Goal: Transaction & Acquisition: Book appointment/travel/reservation

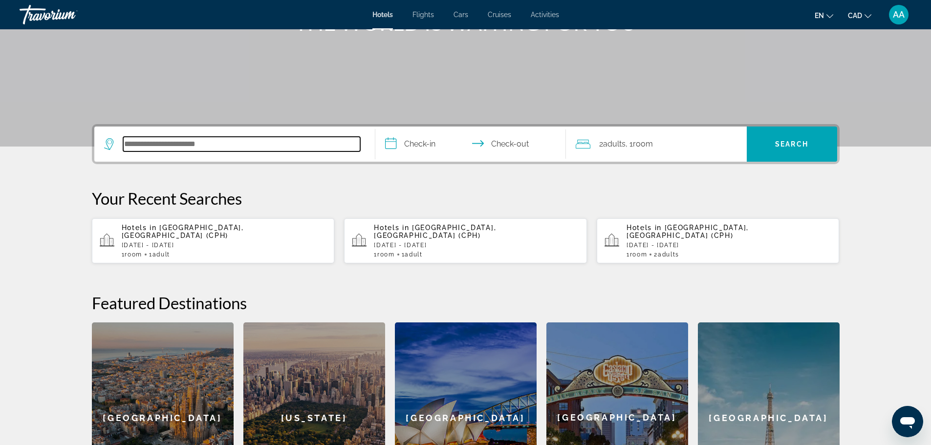
click at [204, 146] on input "Search hotel destination" at bounding box center [241, 144] width 237 height 15
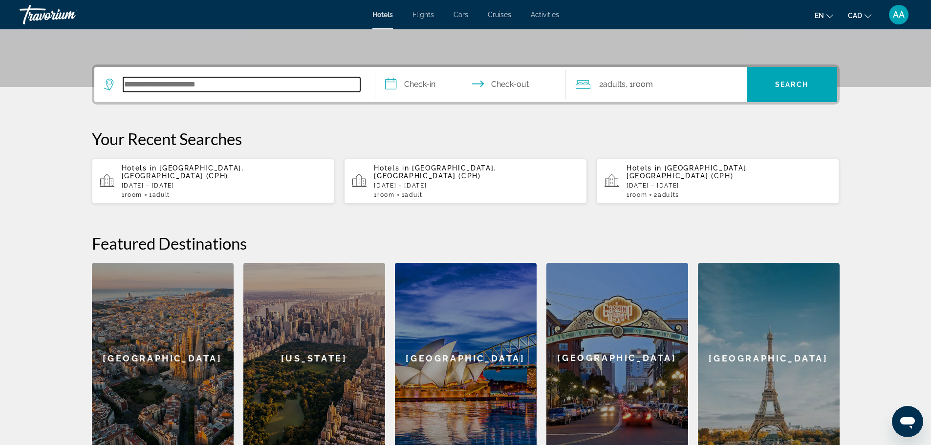
scroll to position [190, 0]
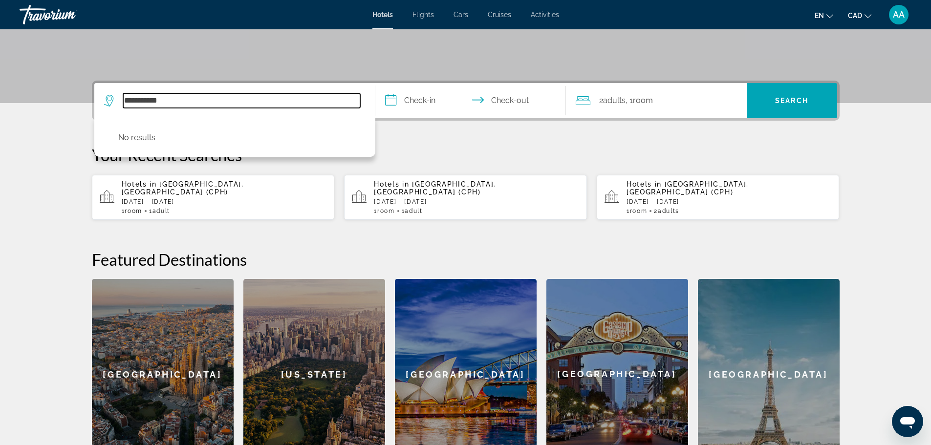
click at [147, 101] on input "**********" at bounding box center [241, 100] width 237 height 15
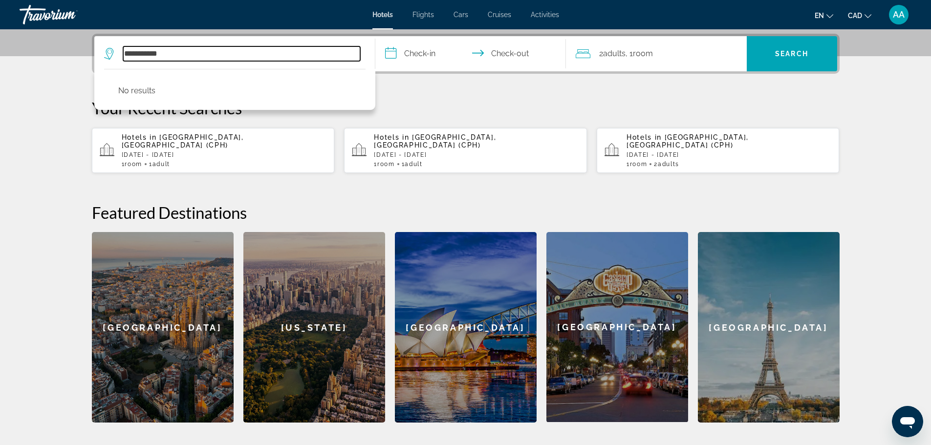
scroll to position [239, 0]
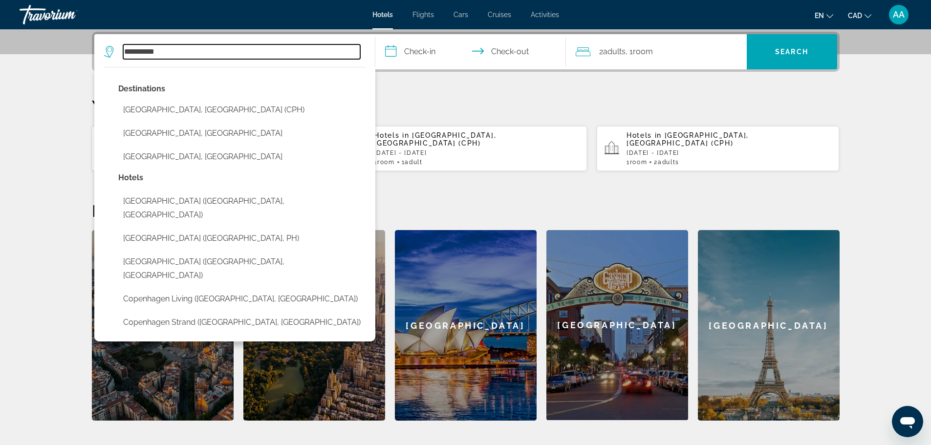
type input "**********"
click at [192, 50] on input "**********" at bounding box center [241, 51] width 237 height 15
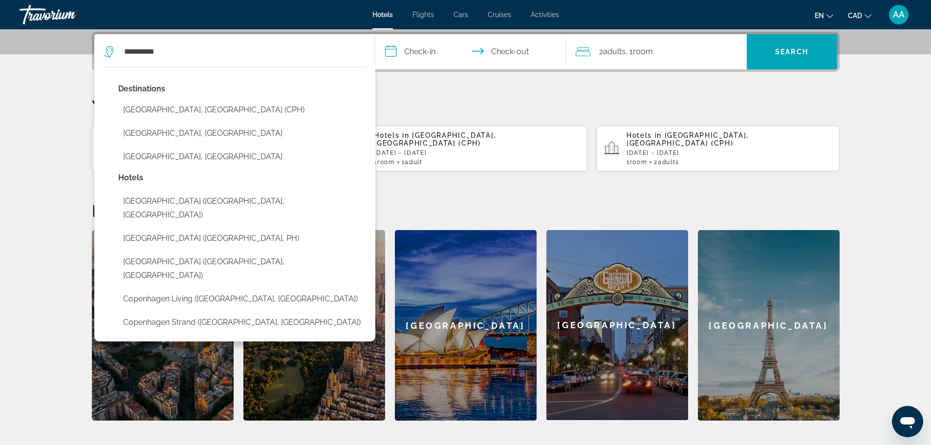
click at [634, 56] on span ", 1 Room rooms" at bounding box center [639, 52] width 27 height 14
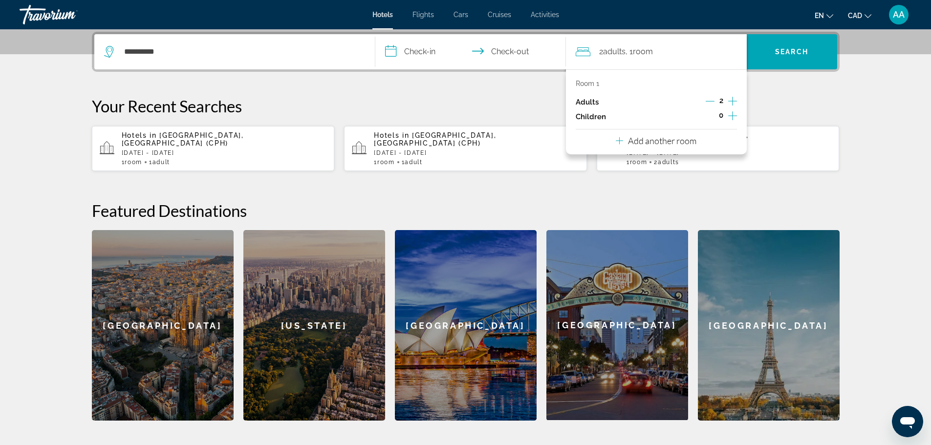
click at [710, 99] on icon "Decrement adults" at bounding box center [710, 101] width 9 height 9
click at [429, 47] on input "**********" at bounding box center [473, 53] width 195 height 38
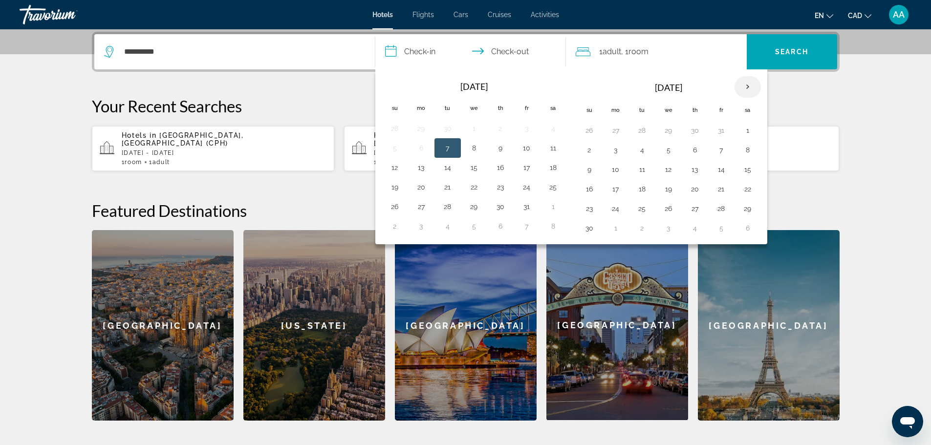
click at [745, 82] on th "Next month" at bounding box center [748, 87] width 26 height 22
click at [745, 83] on th "Next month" at bounding box center [748, 87] width 26 height 22
click at [744, 84] on th "Next month" at bounding box center [748, 87] width 26 height 22
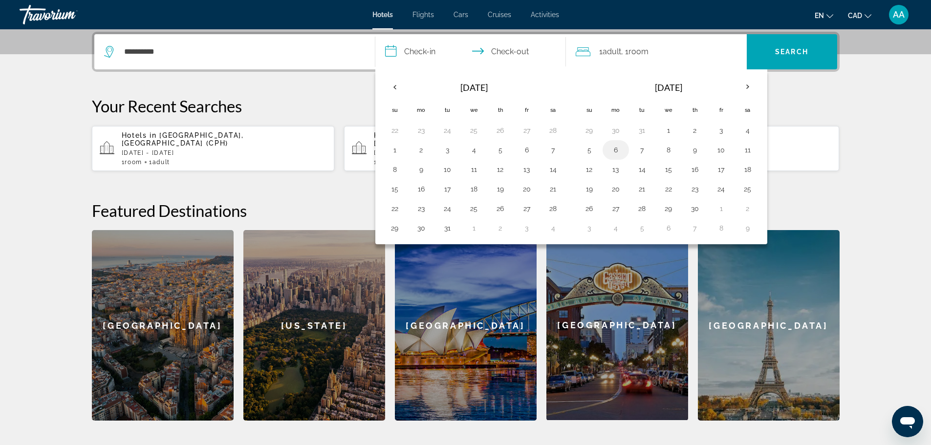
click at [620, 150] on button "6" at bounding box center [616, 150] width 16 height 14
click at [722, 150] on button "10" at bounding box center [722, 150] width 16 height 14
type input "**********"
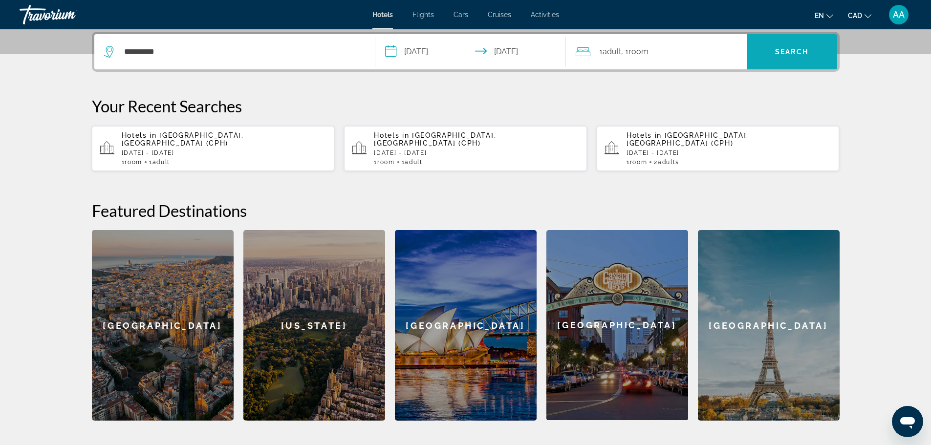
click at [765, 53] on span "Search" at bounding box center [792, 51] width 90 height 23
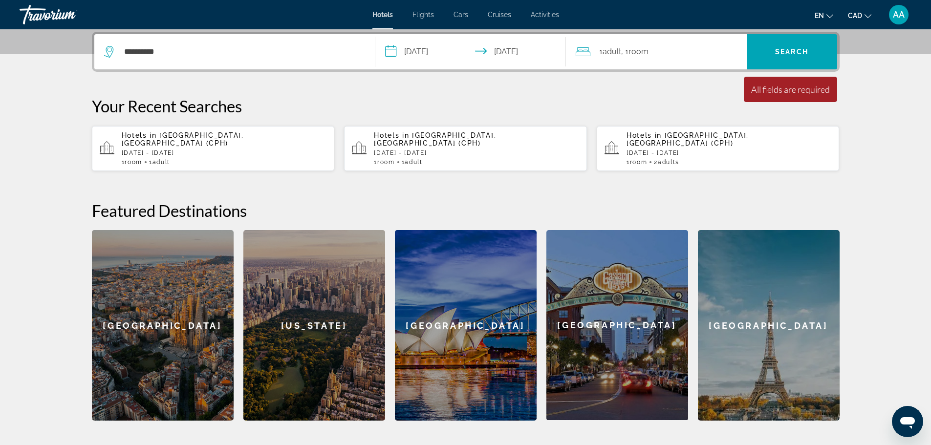
click at [637, 52] on span "Room" at bounding box center [639, 51] width 20 height 9
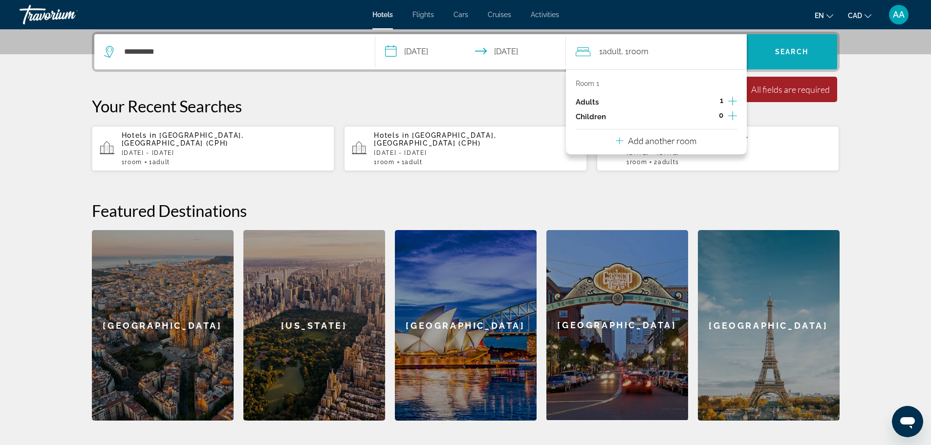
click at [783, 50] on span "Search" at bounding box center [791, 52] width 33 height 8
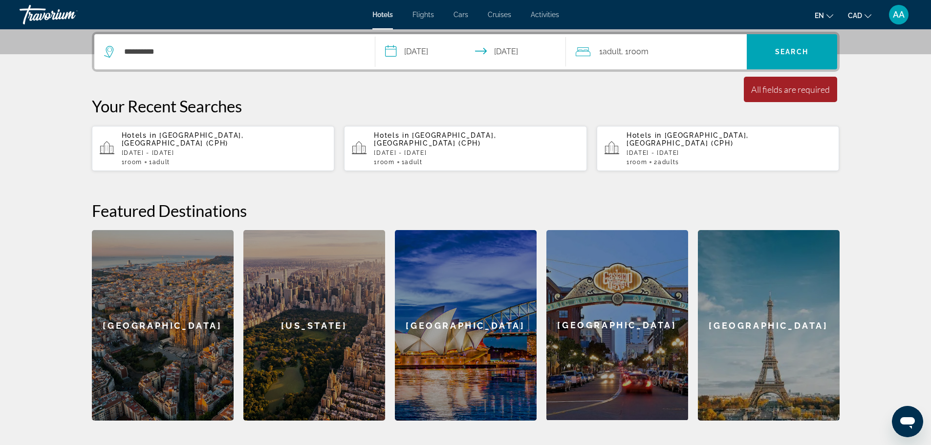
click at [585, 49] on icon "Travelers: 1 adult, 0 children" at bounding box center [583, 52] width 15 height 12
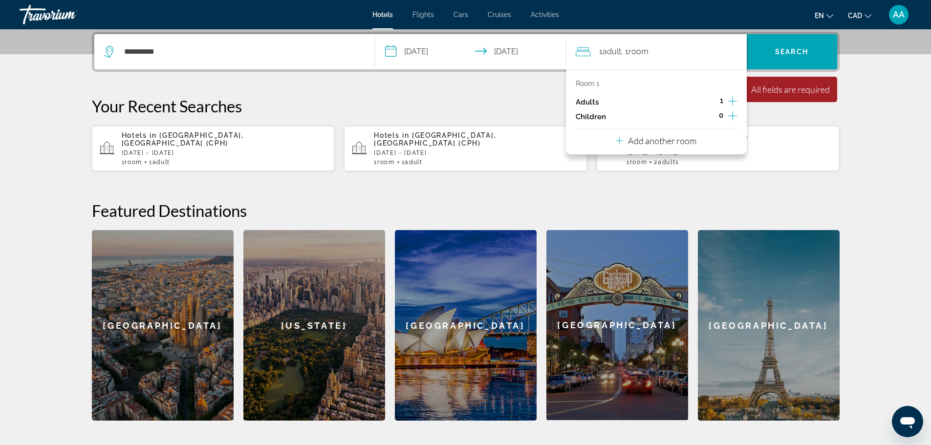
drag, startPoint x: 730, startPoint y: 104, endPoint x: 726, endPoint y: 105, distance: 5.1
click at [730, 103] on icon "Increment adults" at bounding box center [733, 101] width 9 height 12
click at [796, 59] on span "Search" at bounding box center [792, 51] width 90 height 23
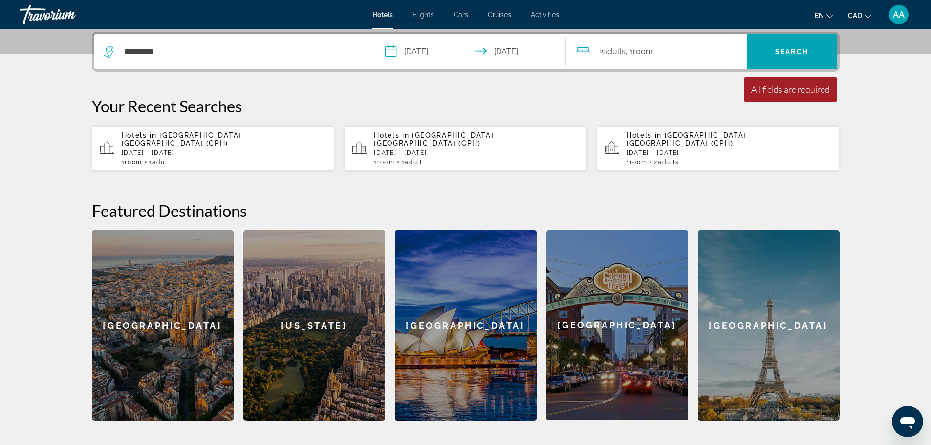
click at [282, 59] on div "**********" at bounding box center [234, 51] width 261 height 35
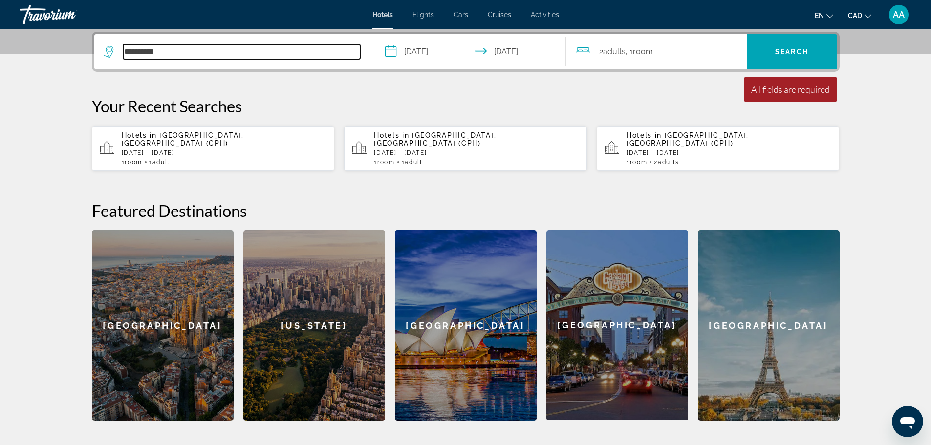
click at [270, 48] on input "**********" at bounding box center [241, 51] width 237 height 15
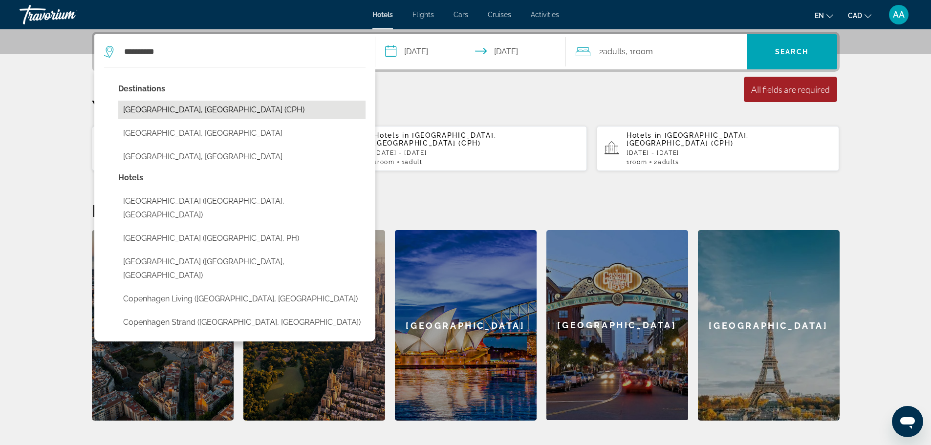
click at [247, 104] on button "[GEOGRAPHIC_DATA], [GEOGRAPHIC_DATA] (CPH)" at bounding box center [241, 110] width 247 height 19
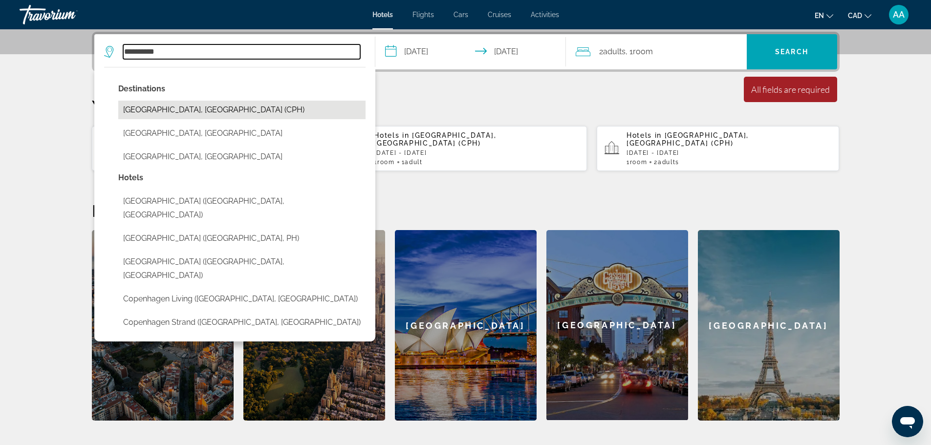
type input "**********"
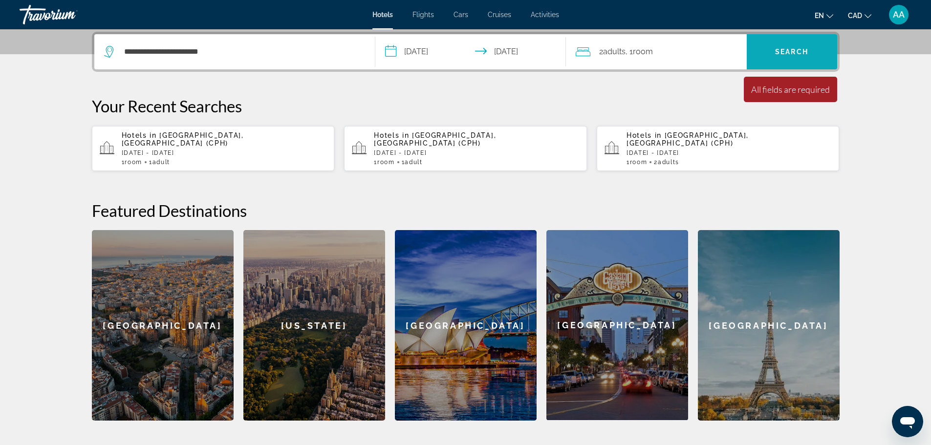
click at [760, 46] on span "Search" at bounding box center [792, 51] width 90 height 23
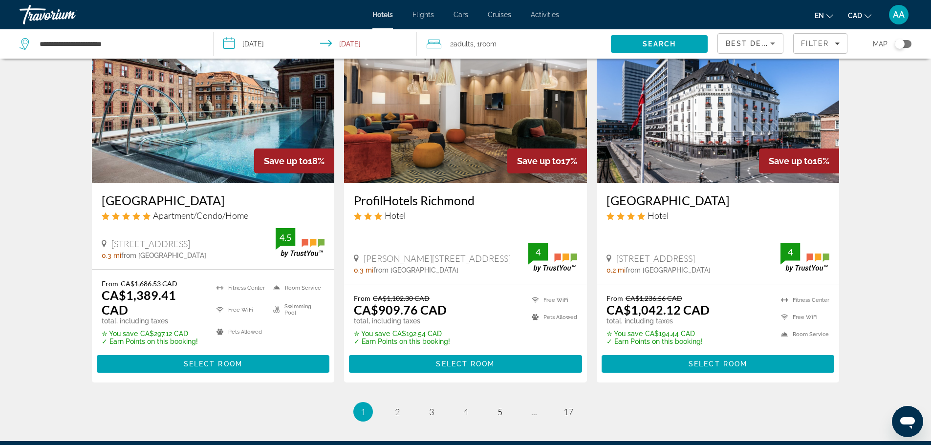
scroll to position [1173, 0]
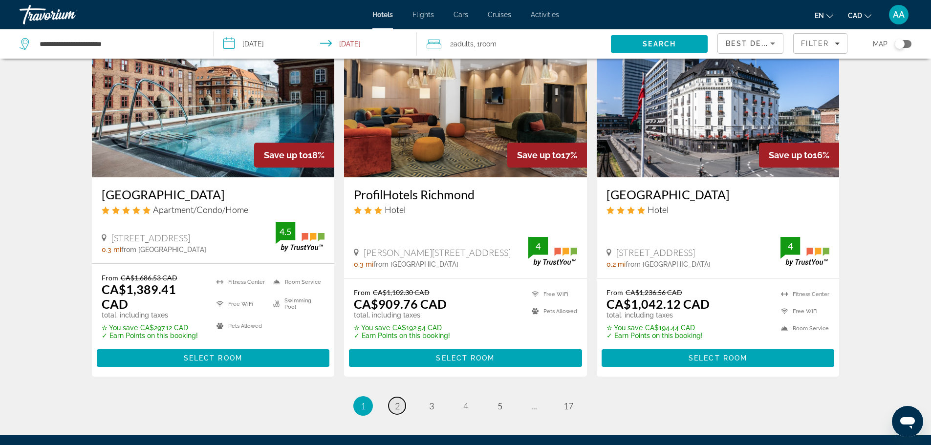
click at [397, 401] on span "2" at bounding box center [397, 406] width 5 height 11
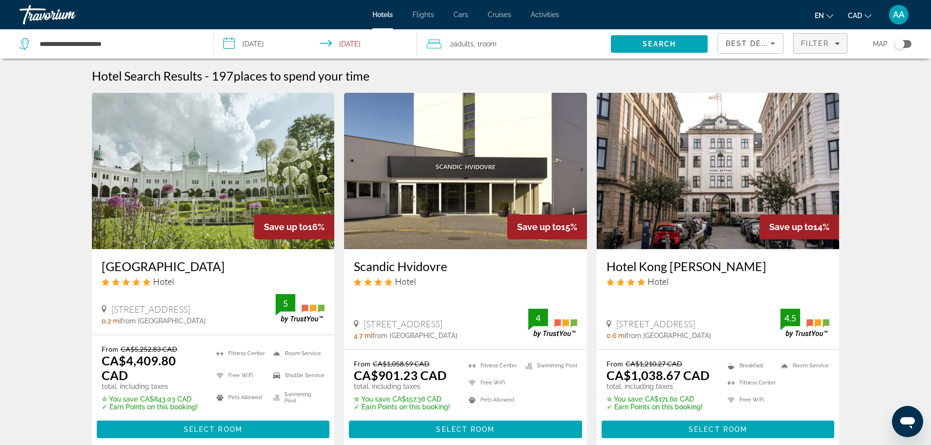
click at [819, 39] on span "Filters" at bounding box center [820, 43] width 53 height 23
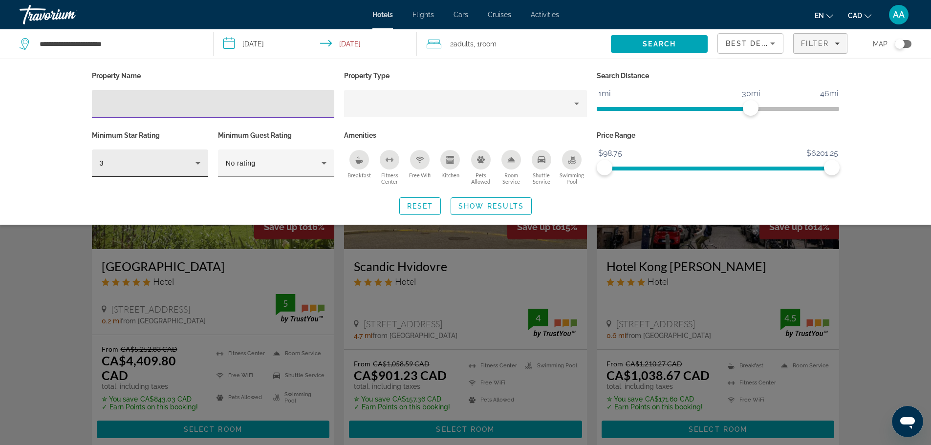
click at [190, 169] on div "3" at bounding box center [150, 163] width 101 height 27
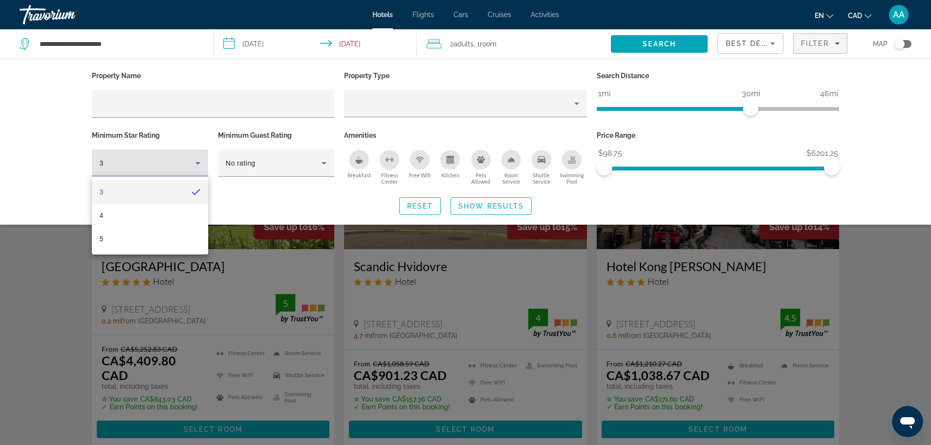
click at [356, 195] on div at bounding box center [465, 222] width 931 height 445
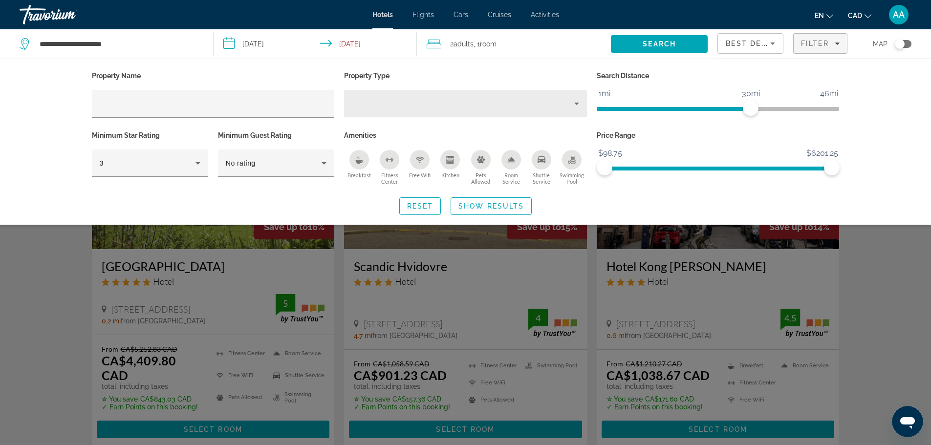
click at [516, 107] on div "Property type" at bounding box center [463, 104] width 222 height 12
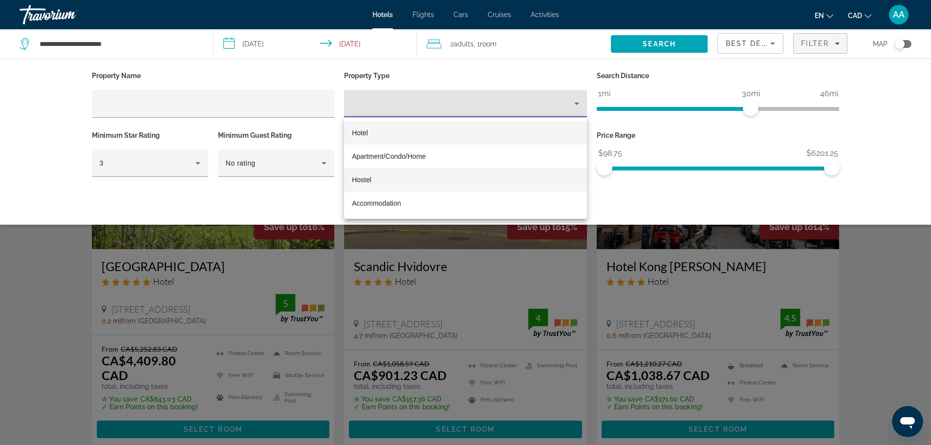
click at [468, 183] on mat-option "Hostel" at bounding box center [465, 179] width 243 height 23
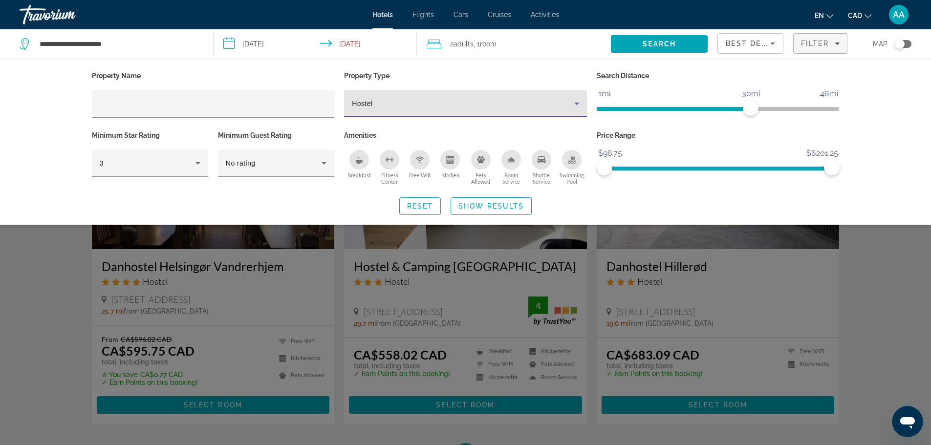
click at [483, 207] on span "Show Results" at bounding box center [492, 206] width 66 height 8
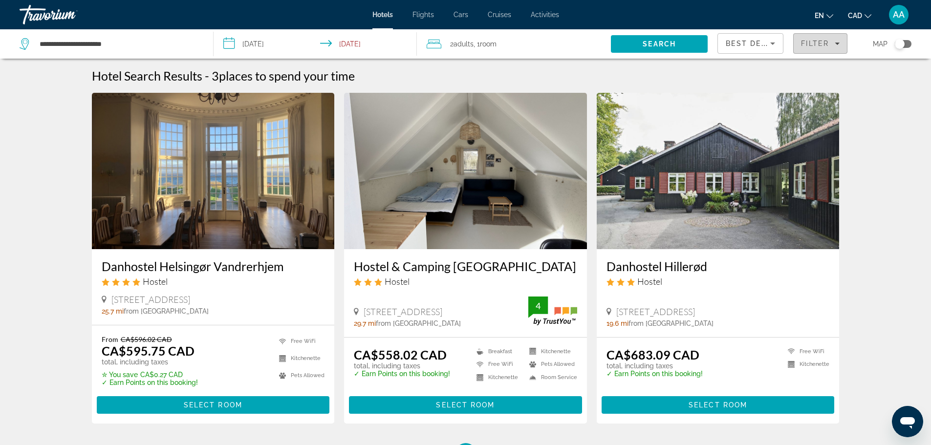
click at [830, 47] on span "Filters" at bounding box center [820, 43] width 53 height 23
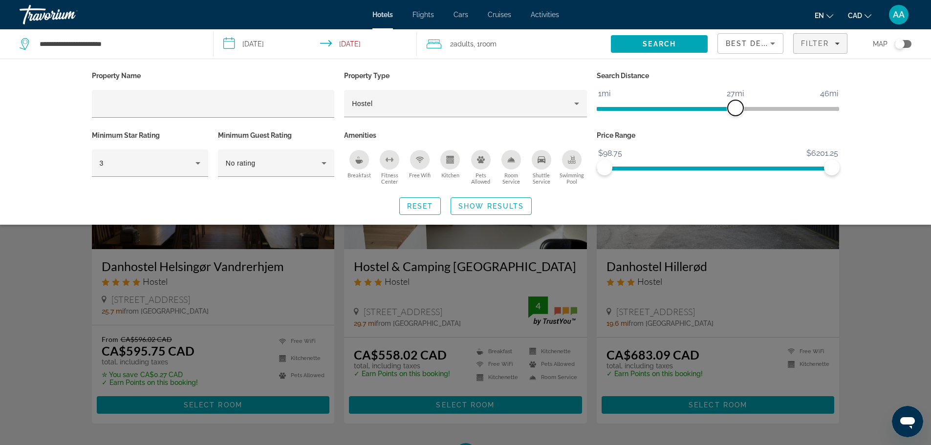
drag, startPoint x: 755, startPoint y: 110, endPoint x: 735, endPoint y: 115, distance: 21.0
click at [735, 115] on span "ngx-slider" at bounding box center [736, 108] width 16 height 16
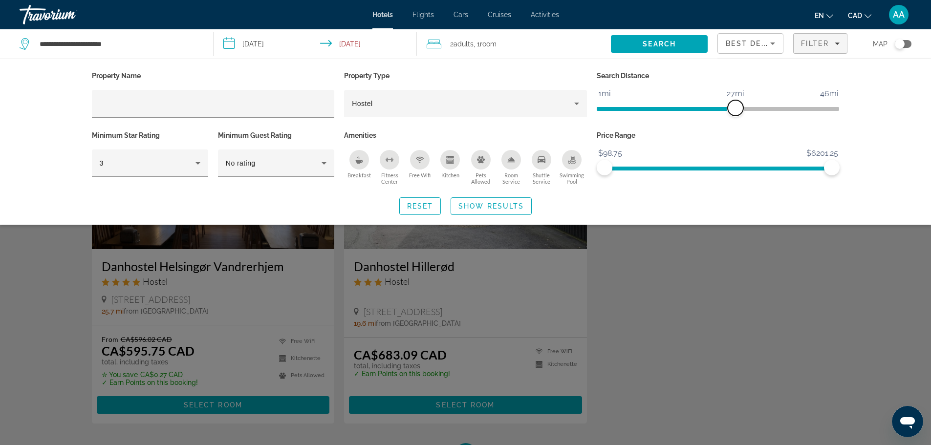
drag, startPoint x: 732, startPoint y: 107, endPoint x: 785, endPoint y: 108, distance: 52.8
click at [744, 108] on span "ngx-slider" at bounding box center [736, 108] width 16 height 16
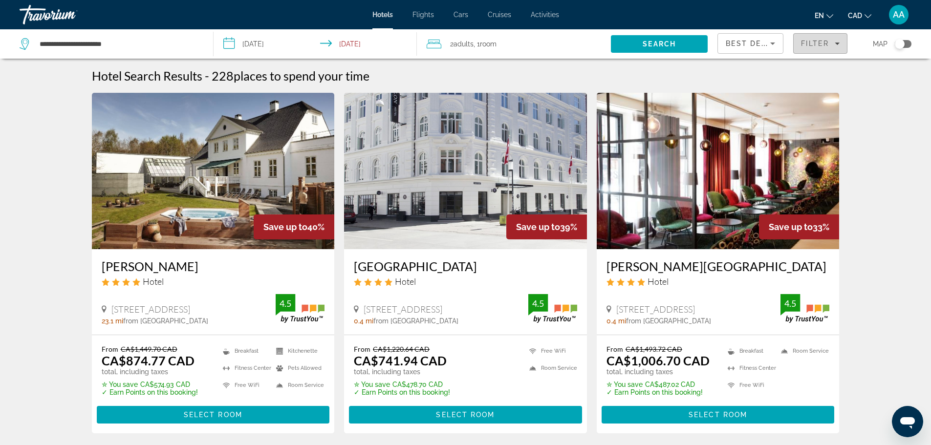
click at [818, 49] on span "Filters" at bounding box center [820, 43] width 53 height 23
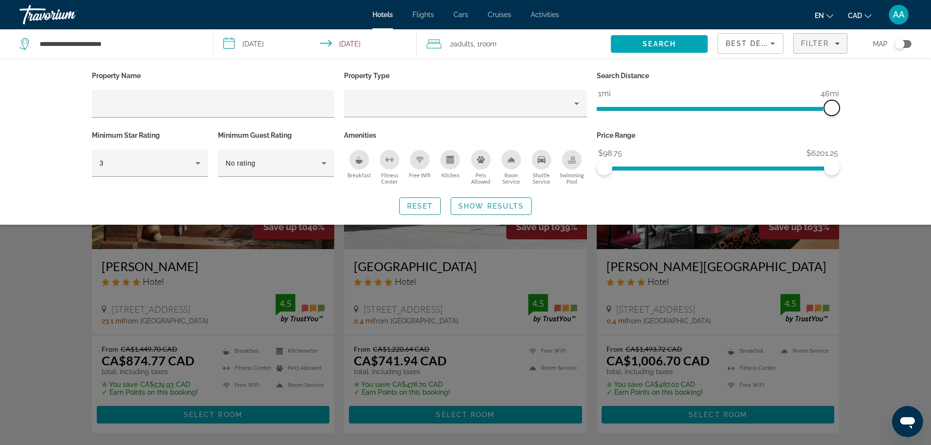
drag, startPoint x: 789, startPoint y: 104, endPoint x: 839, endPoint y: 106, distance: 50.4
click at [839, 106] on span "ngx-slider" at bounding box center [832, 108] width 16 height 16
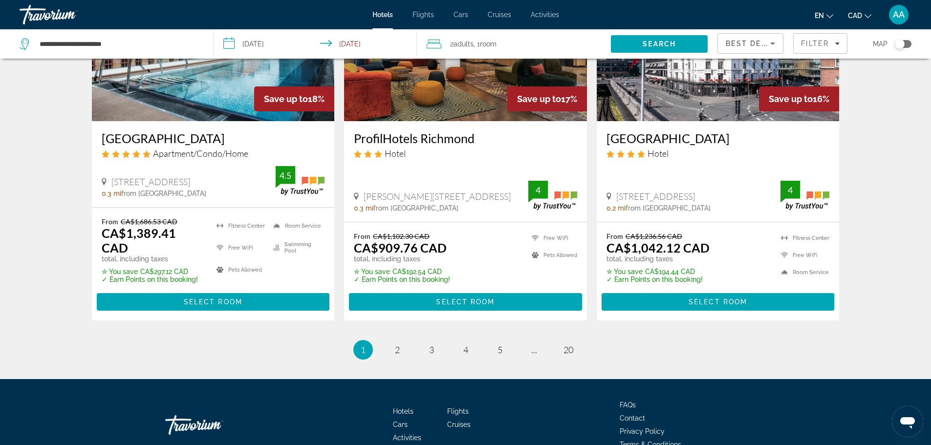
scroll to position [1263, 0]
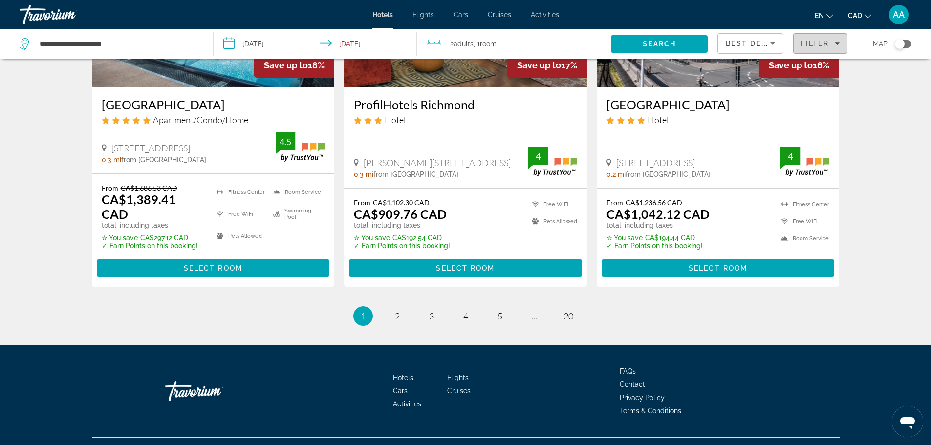
click at [837, 47] on span "Filters" at bounding box center [820, 43] width 53 height 23
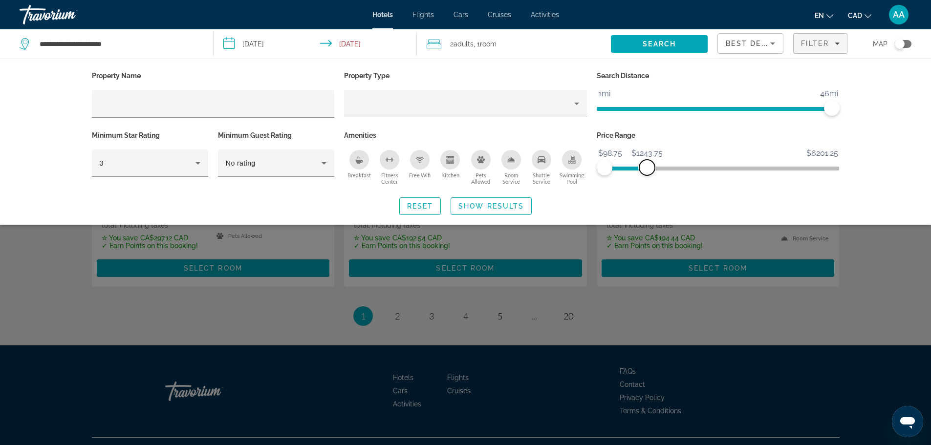
drag, startPoint x: 828, startPoint y: 163, endPoint x: 647, endPoint y: 168, distance: 180.5
click at [647, 168] on span "ngx-slider-max" at bounding box center [648, 168] width 16 height 16
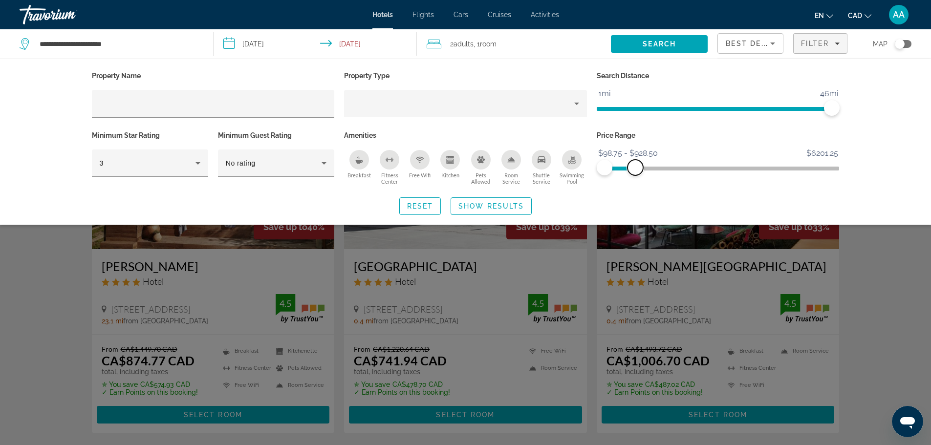
drag, startPoint x: 645, startPoint y: 171, endPoint x: 636, endPoint y: 171, distance: 9.3
click at [636, 171] on span "ngx-slider-max" at bounding box center [636, 168] width 16 height 16
click at [492, 205] on span "Show Results" at bounding box center [492, 206] width 66 height 8
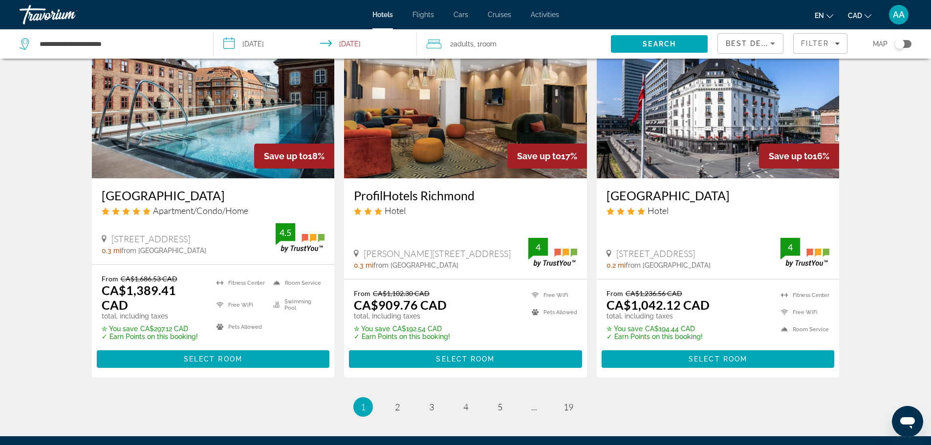
scroll to position [1173, 0]
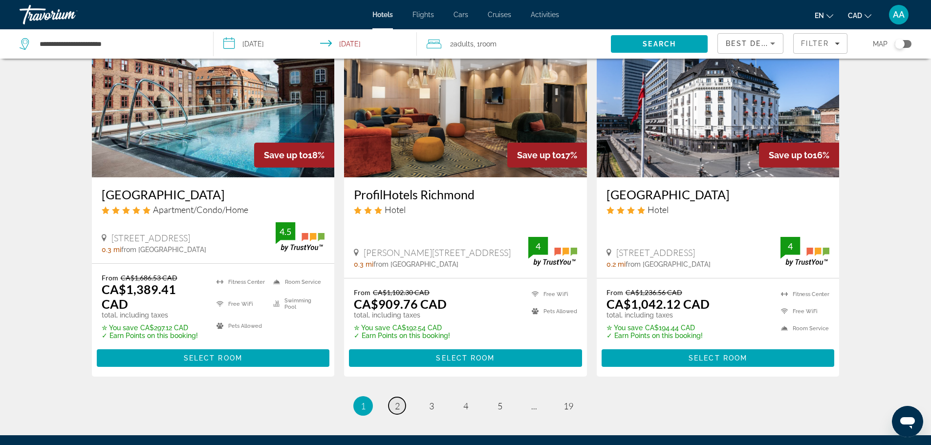
click at [394, 398] on link "page 2" at bounding box center [397, 406] width 17 height 17
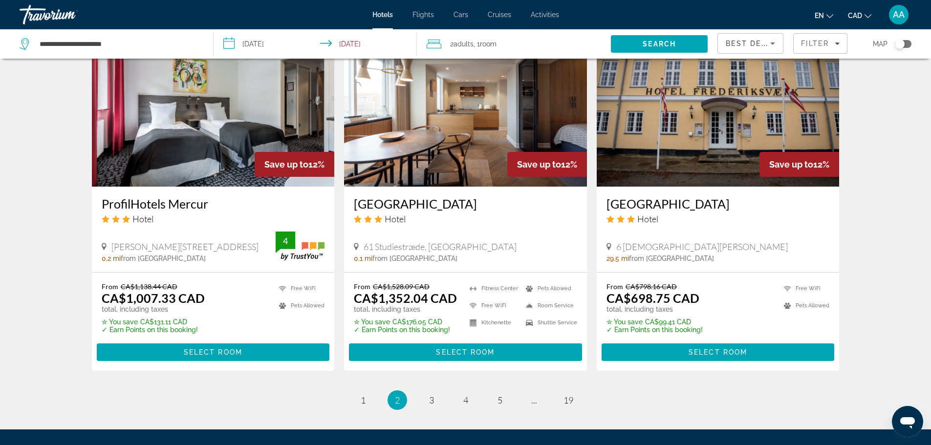
scroll to position [1249, 0]
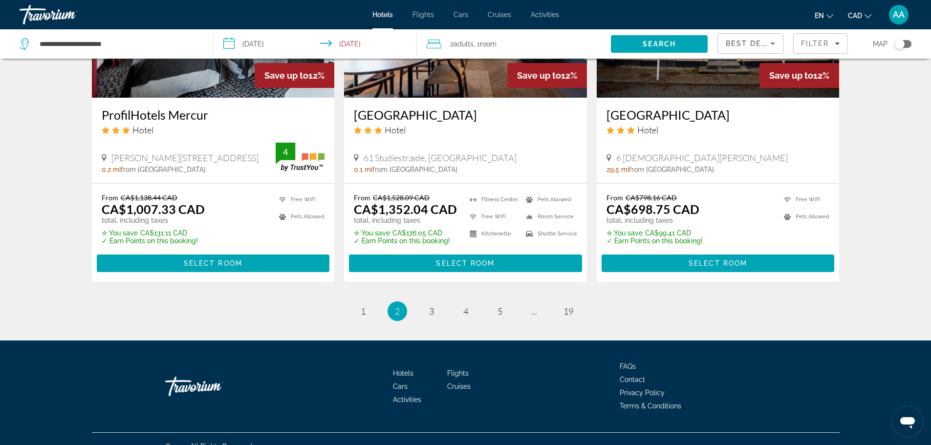
click at [431, 305] on li "page 3" at bounding box center [432, 312] width 20 height 20
click at [434, 306] on span "3" at bounding box center [431, 311] width 5 height 11
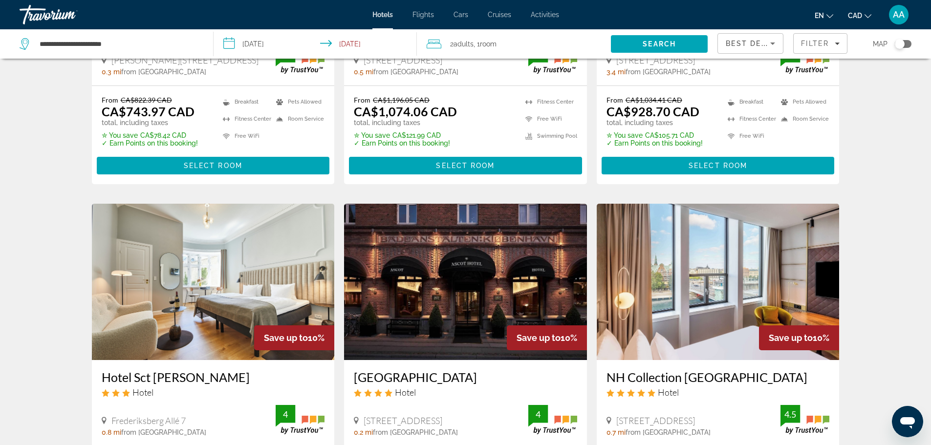
scroll to position [1173, 0]
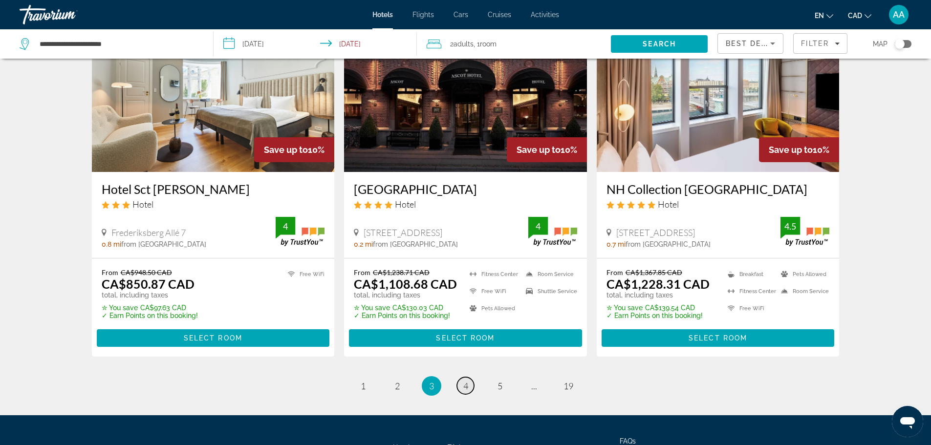
click at [465, 386] on span "4" at bounding box center [466, 386] width 5 height 11
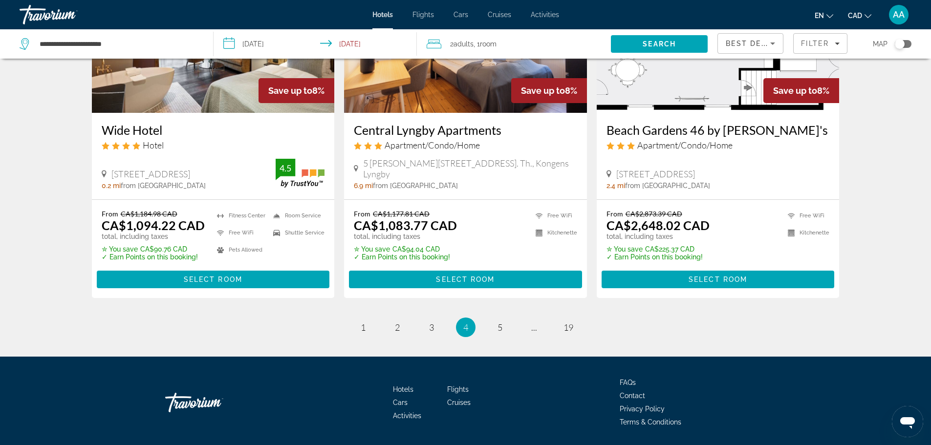
scroll to position [1263, 0]
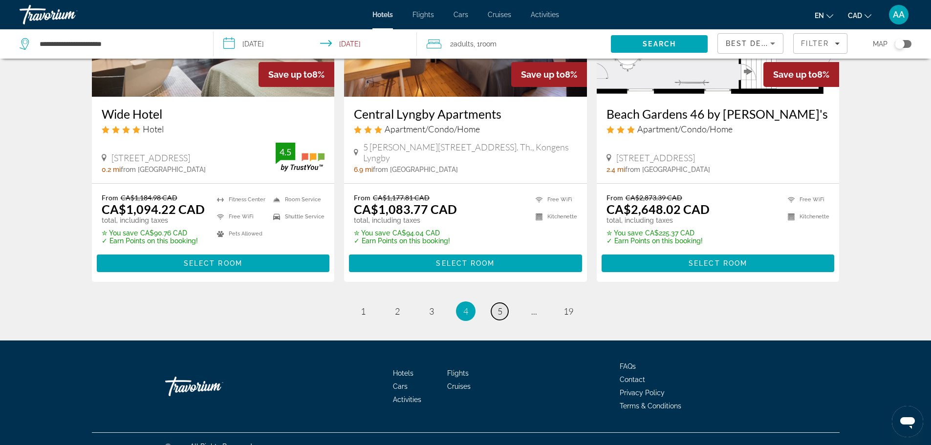
click at [495, 303] on link "page 5" at bounding box center [499, 311] width 17 height 17
